Goal: Information Seeking & Learning: Learn about a topic

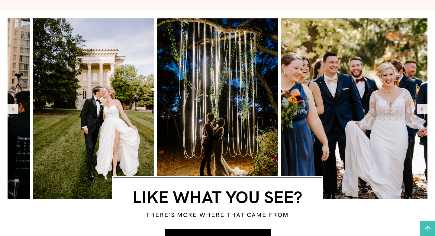
scroll to position [1212, 0]
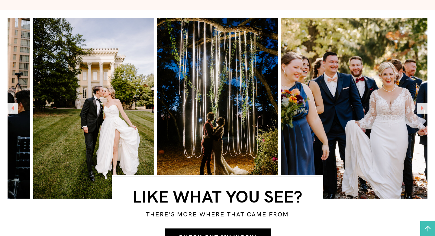
click at [424, 114] on icon at bounding box center [422, 108] width 11 height 11
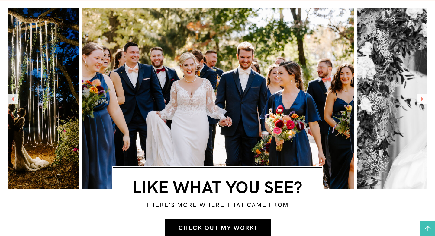
scroll to position [1223, 0]
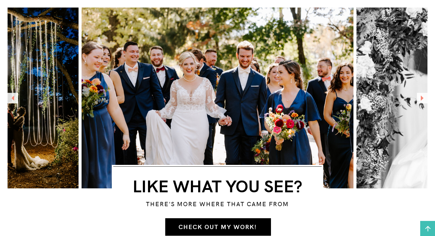
click at [424, 96] on icon at bounding box center [422, 98] width 11 height 11
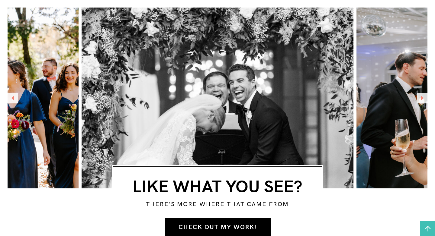
click at [424, 96] on icon at bounding box center [422, 98] width 11 height 11
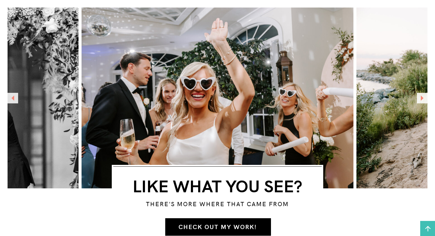
click at [424, 96] on icon at bounding box center [422, 98] width 11 height 11
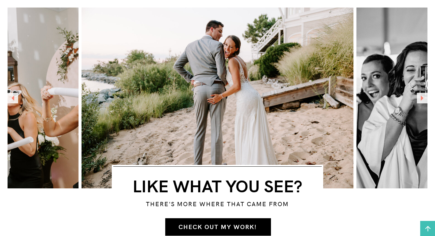
click at [424, 96] on icon at bounding box center [422, 98] width 11 height 11
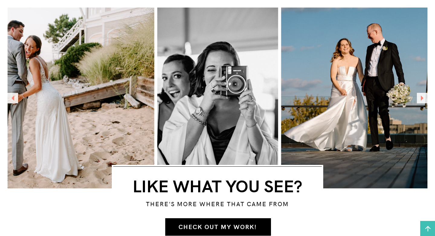
click at [424, 96] on icon at bounding box center [422, 98] width 11 height 11
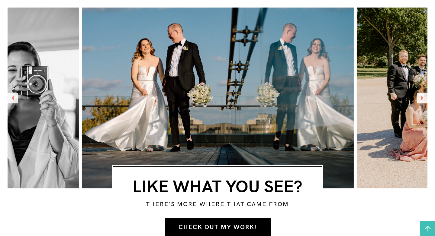
click at [424, 96] on icon at bounding box center [422, 98] width 11 height 11
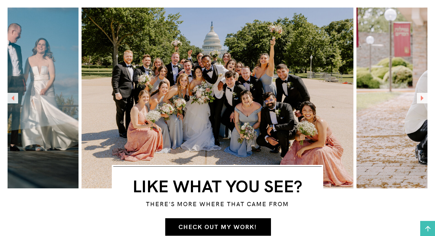
click at [424, 96] on icon at bounding box center [422, 98] width 11 height 11
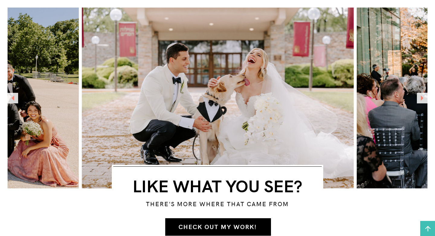
click at [424, 96] on icon at bounding box center [422, 98] width 11 height 11
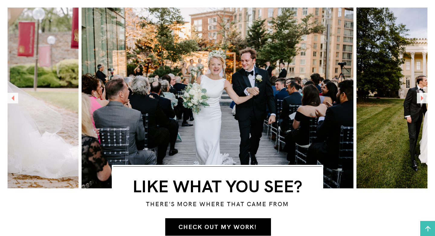
click at [424, 96] on icon at bounding box center [422, 98] width 11 height 11
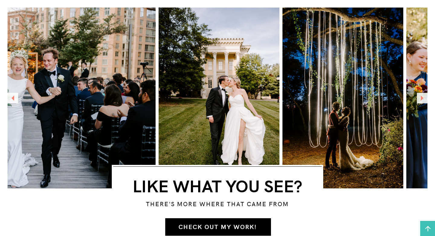
click at [424, 96] on icon at bounding box center [422, 98] width 11 height 11
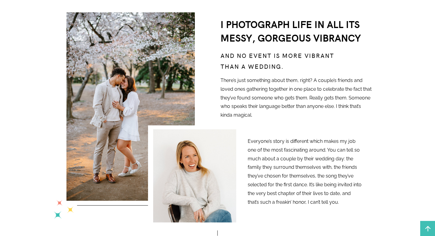
scroll to position [0, 0]
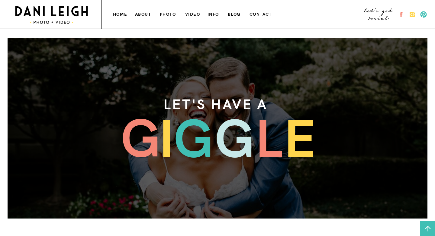
click at [193, 15] on h3 "VIDEO" at bounding box center [193, 13] width 16 height 6
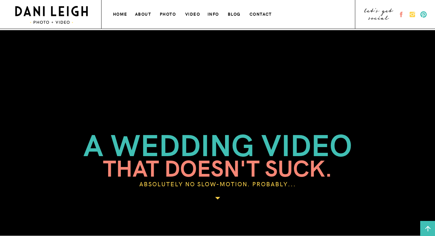
click at [211, 15] on h3 "info" at bounding box center [213, 13] width 13 height 6
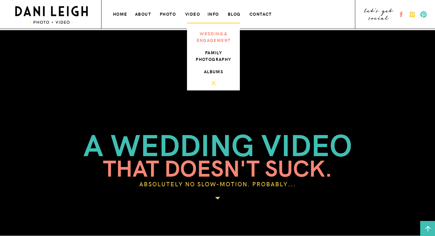
click at [211, 39] on h3 "wedding & engagement" at bounding box center [213, 36] width 40 height 12
